Goal: Task Accomplishment & Management: Use online tool/utility

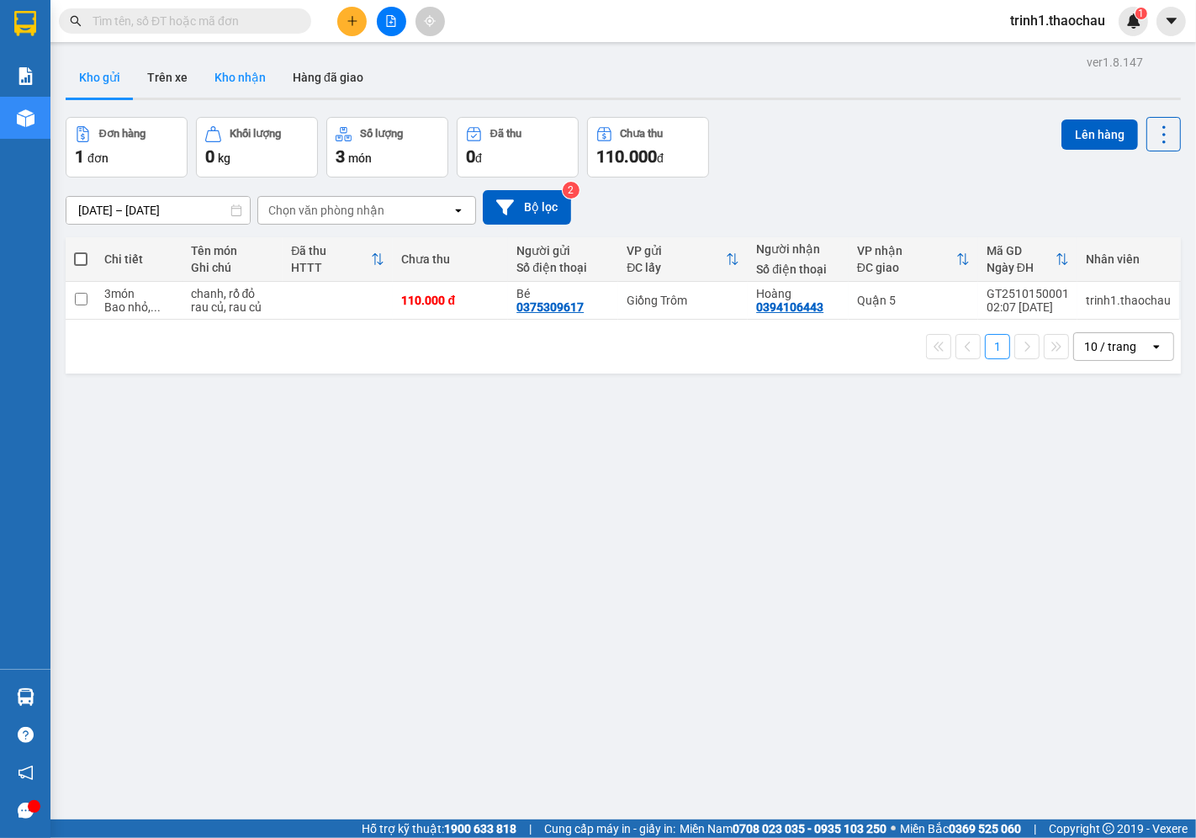
click at [252, 77] on button "Kho nhận" at bounding box center [240, 77] width 78 height 40
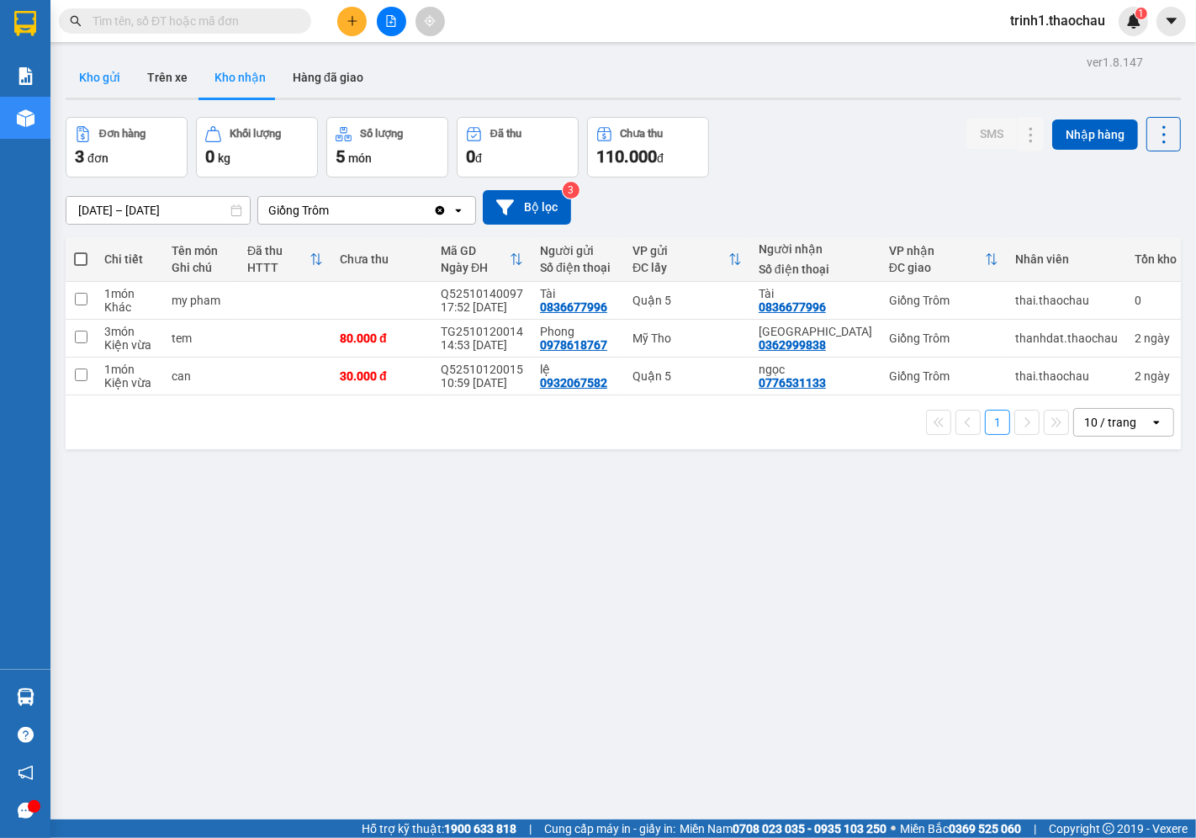
click at [95, 80] on button "Kho gửi" at bounding box center [100, 77] width 68 height 40
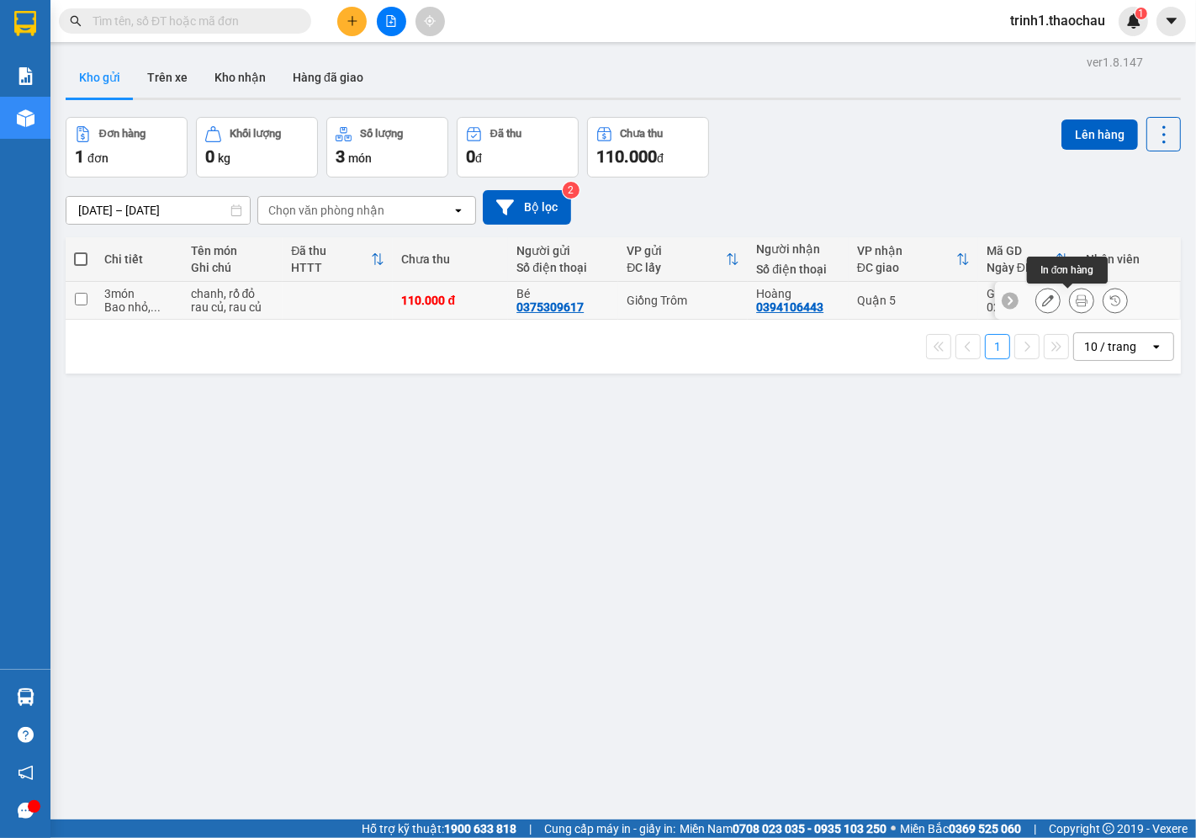
click at [1076, 298] on icon at bounding box center [1082, 300] width 12 height 12
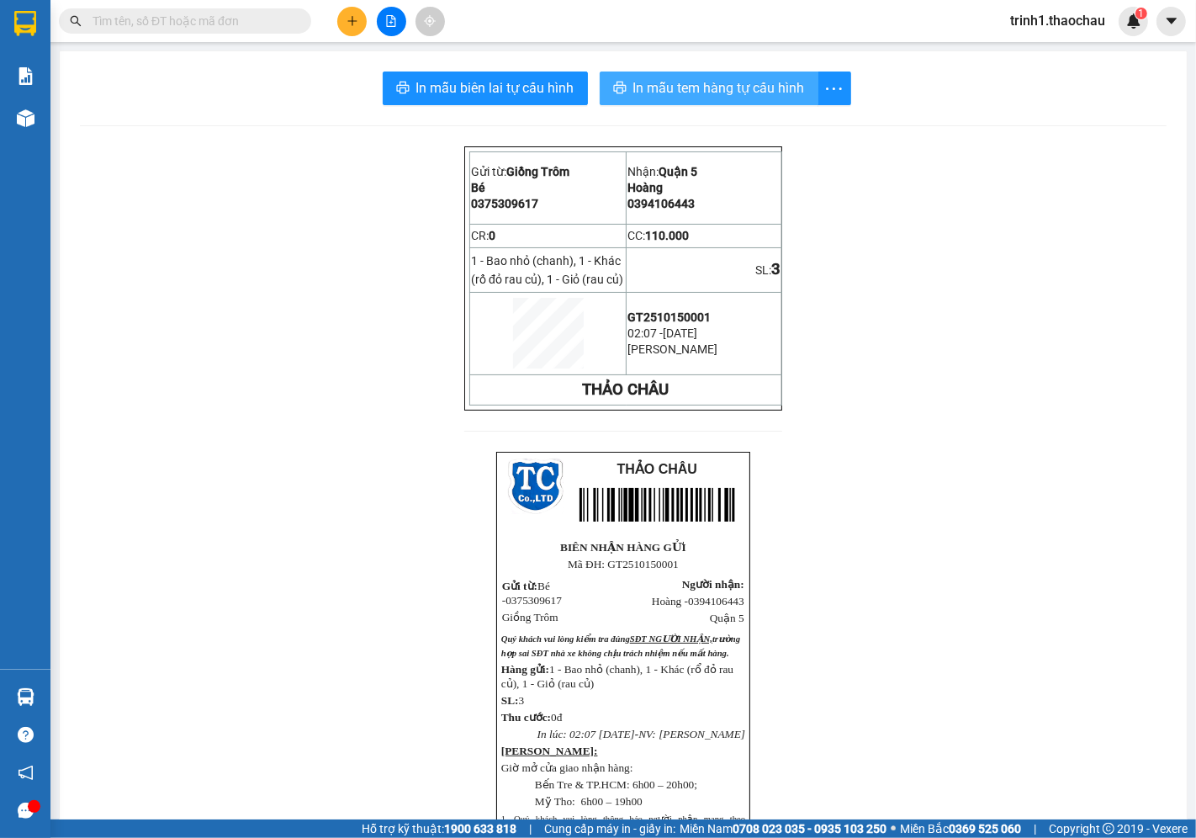
click at [721, 93] on span "In mẫu tem hàng tự cấu hình" at bounding box center [719, 87] width 172 height 21
click at [716, 87] on span "In mẫu tem hàng tự cấu hình" at bounding box center [719, 87] width 172 height 21
